Goal: Book appointment/travel/reservation

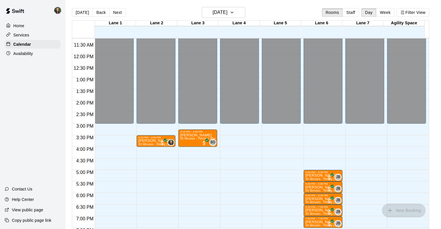
scroll to position [263, 0]
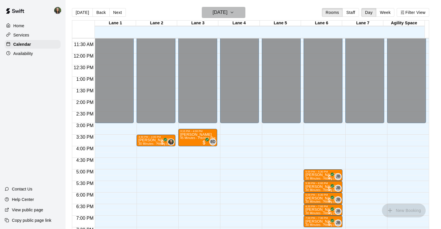
click at [215, 12] on h6 "[DATE]" at bounding box center [219, 12] width 15 height 8
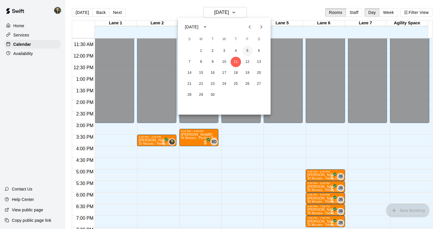
click at [246, 54] on button "5" at bounding box center [247, 51] width 10 height 10
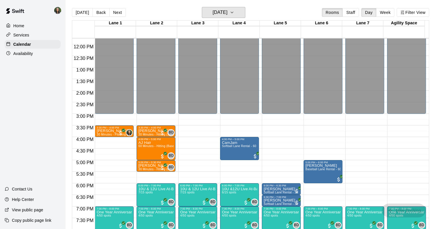
scroll to position [270, 0]
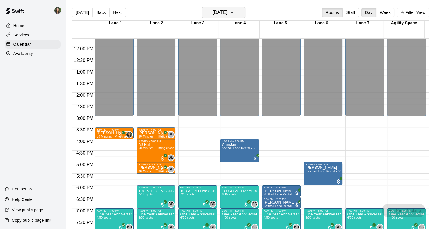
click at [237, 15] on button "[DATE]" at bounding box center [223, 12] width 43 height 11
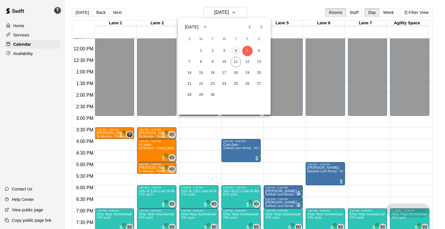
click at [239, 50] on button "4" at bounding box center [236, 51] width 10 height 10
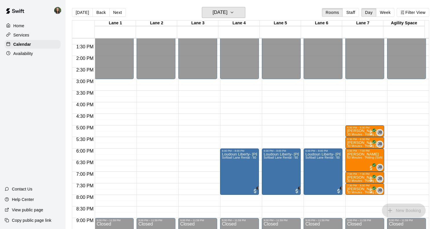
scroll to position [307, 0]
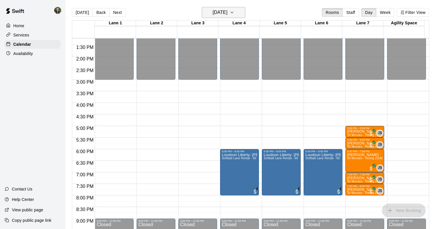
click at [227, 8] on h6 "[DATE]" at bounding box center [219, 12] width 15 height 8
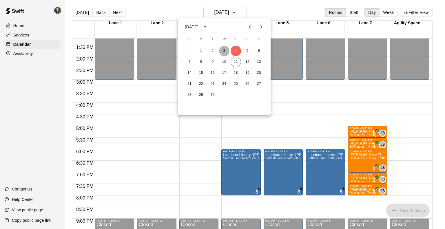
click at [225, 50] on button "3" at bounding box center [224, 51] width 10 height 10
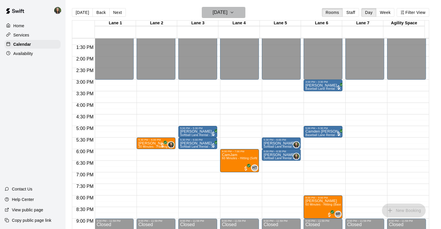
click at [212, 9] on h6 "[DATE]" at bounding box center [219, 12] width 15 height 8
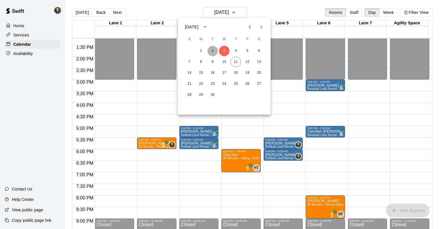
click at [212, 52] on button "2" at bounding box center [213, 51] width 10 height 10
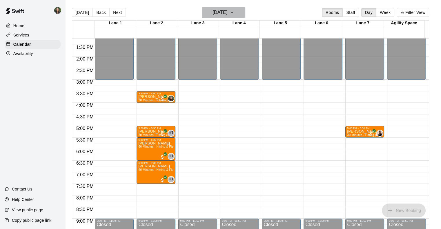
click at [227, 10] on h6 "[DATE]" at bounding box center [219, 12] width 15 height 8
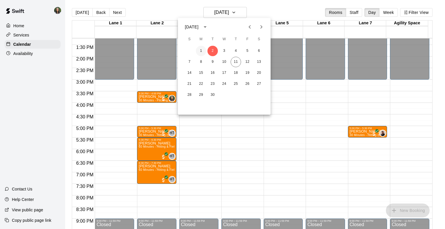
click at [202, 51] on button "1" at bounding box center [201, 51] width 10 height 10
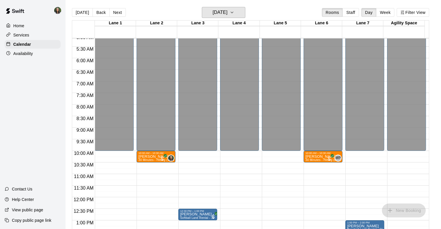
scroll to position [120, 0]
